Goal: Check status: Check status

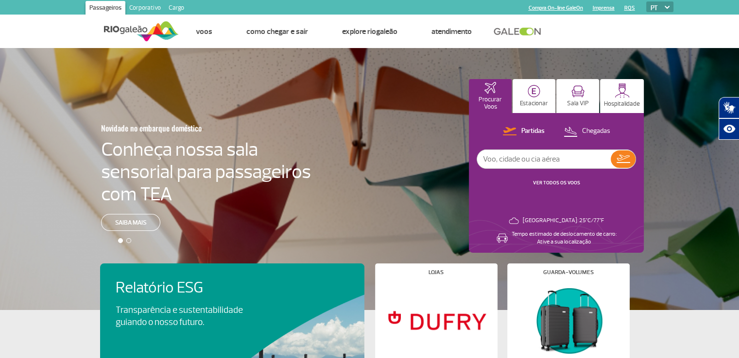
click at [519, 162] on input "text" at bounding box center [544, 159] width 134 height 18
type input "[GEOGRAPHIC_DATA]"
click at [621, 155] on img at bounding box center [623, 159] width 14 height 8
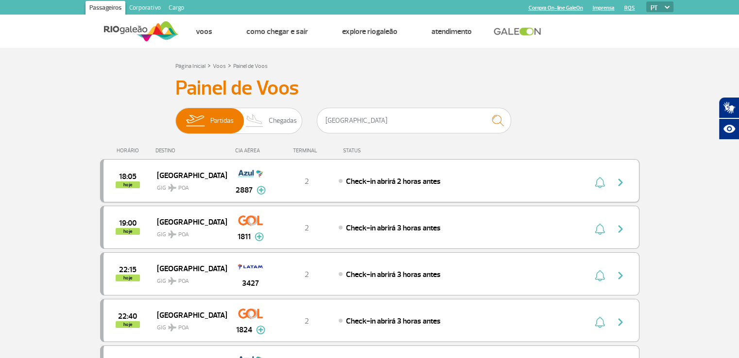
click at [599, 182] on img "button" at bounding box center [600, 183] width 10 height 12
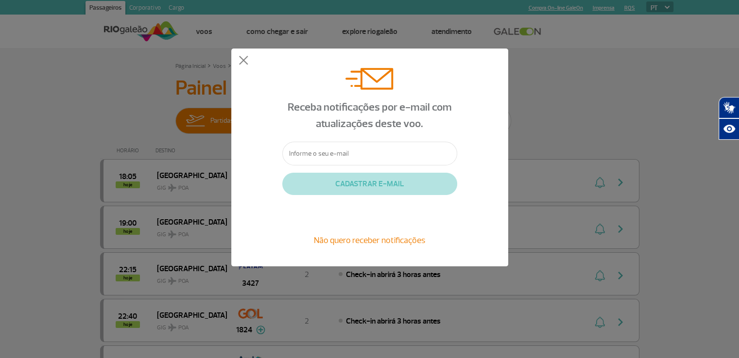
click at [244, 55] on div "Receba notificações por e-mail com atualizações deste voo. CADASTRAR E-MAIL Não…" at bounding box center [369, 158] width 277 height 218
click at [247, 63] on button at bounding box center [244, 61] width 10 height 10
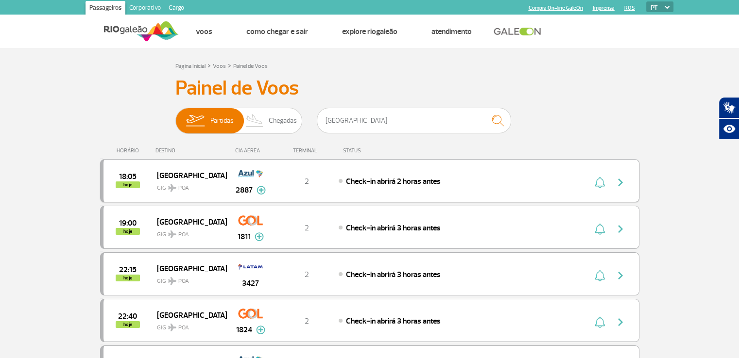
click at [624, 181] on img "button" at bounding box center [620, 183] width 12 height 12
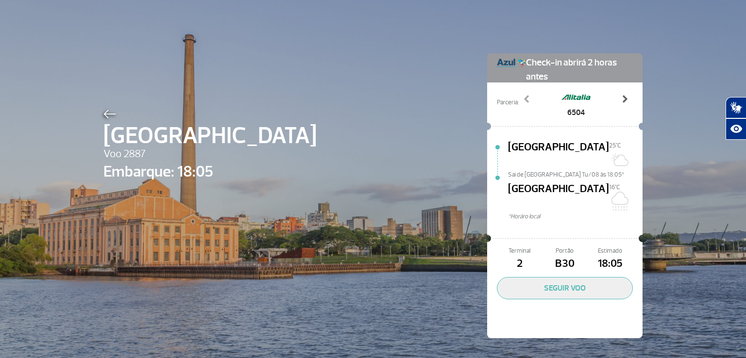
click at [622, 100] on span at bounding box center [625, 99] width 10 height 10
click at [523, 100] on span at bounding box center [527, 99] width 10 height 10
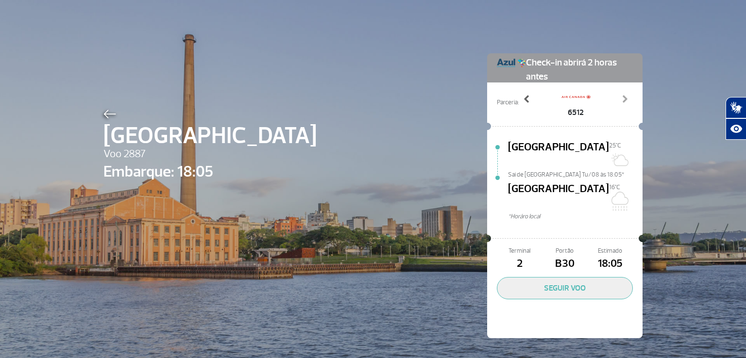
click at [523, 100] on span at bounding box center [527, 99] width 10 height 10
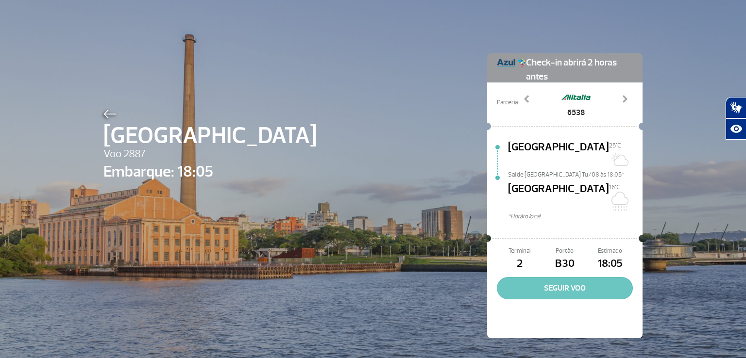
click at [579, 277] on button "SEGUIR VOO" at bounding box center [565, 288] width 136 height 22
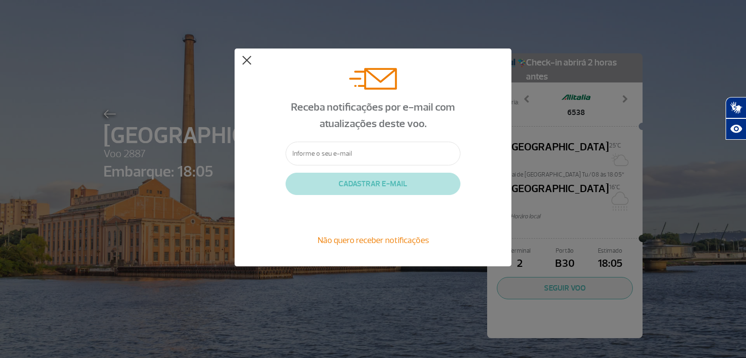
click at [246, 62] on button at bounding box center [247, 61] width 10 height 10
